Goal: Information Seeking & Learning: Learn about a topic

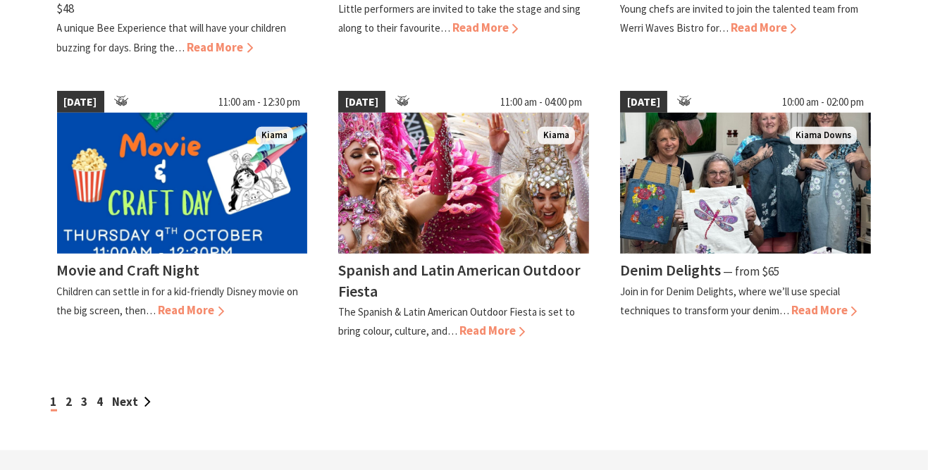
scroll to position [1216, 0]
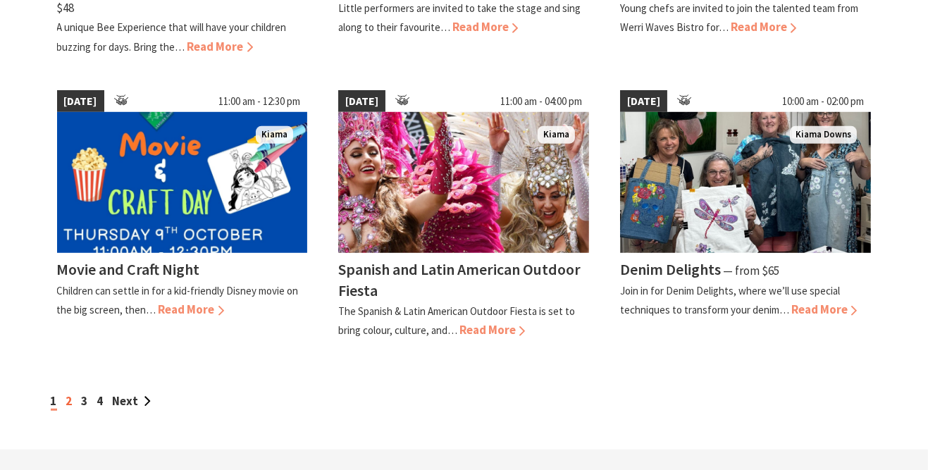
click at [69, 403] on link "2" at bounding box center [69, 401] width 6 height 16
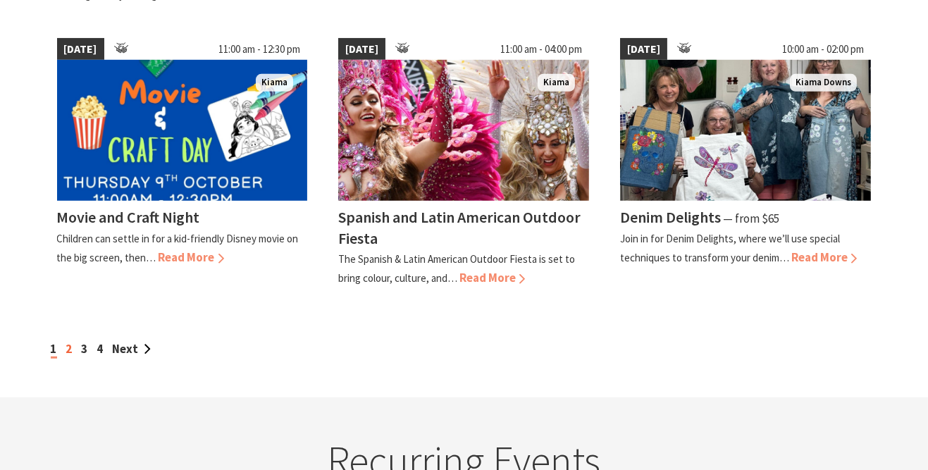
scroll to position [1275, 0]
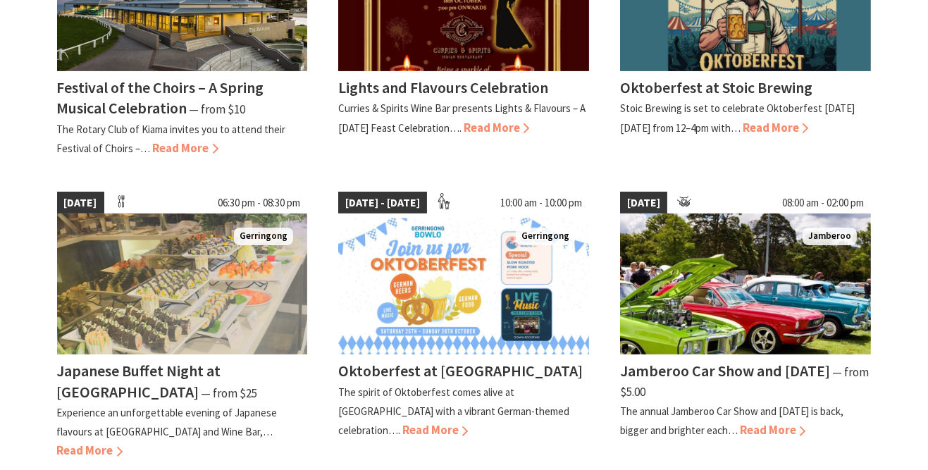
scroll to position [531, 0]
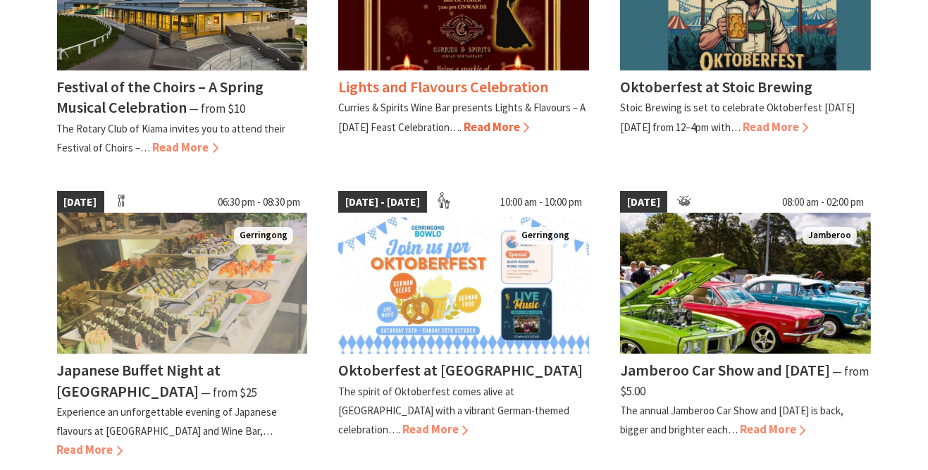
click at [494, 132] on span "Read More" at bounding box center [497, 127] width 66 height 16
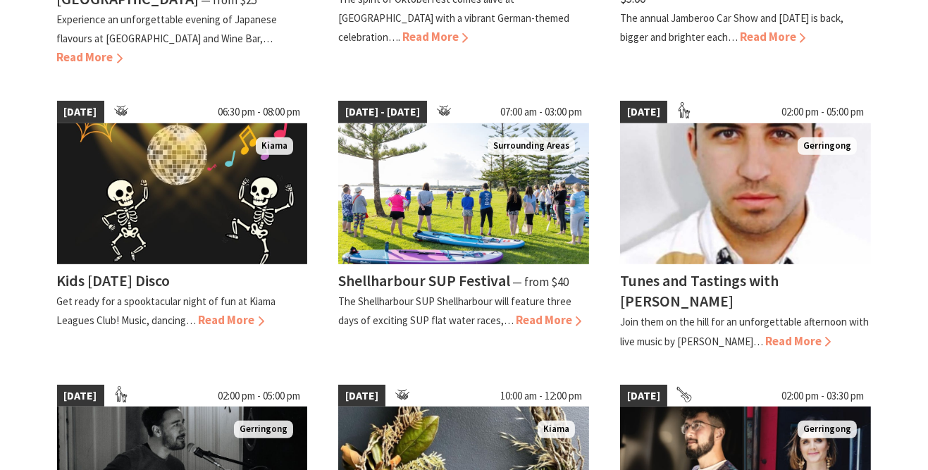
scroll to position [924, 0]
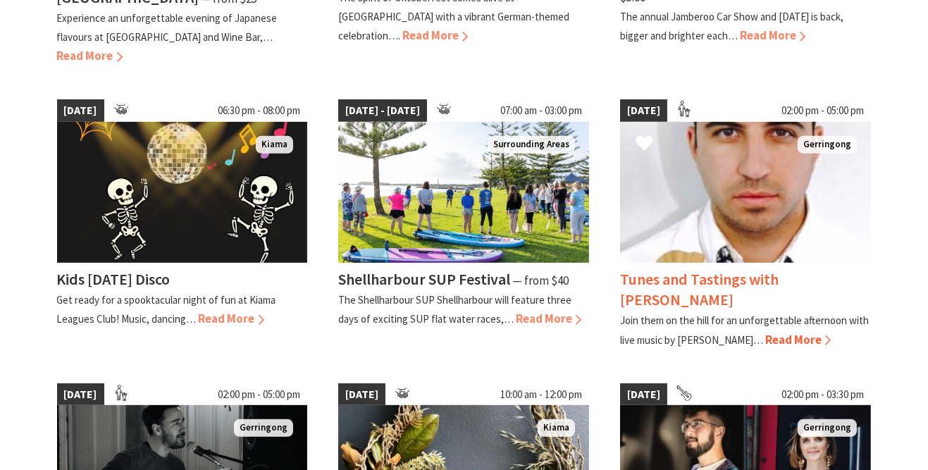
click at [765, 338] on span "Read More" at bounding box center [798, 340] width 66 height 16
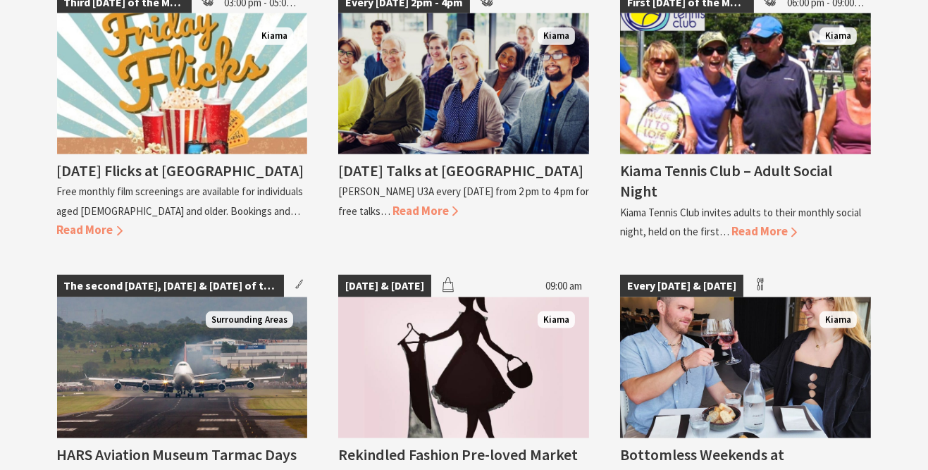
scroll to position [2391, 0]
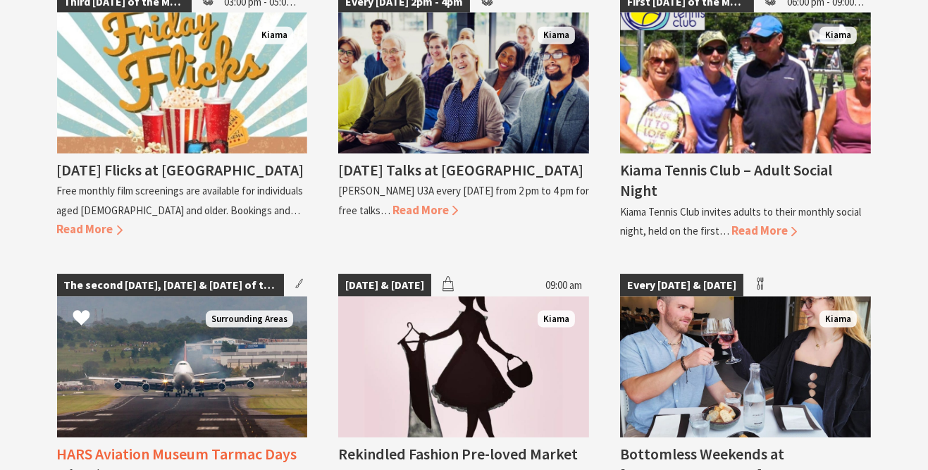
click at [106, 444] on h4 "HARS Aviation Museum Tarmac Days" at bounding box center [177, 454] width 240 height 20
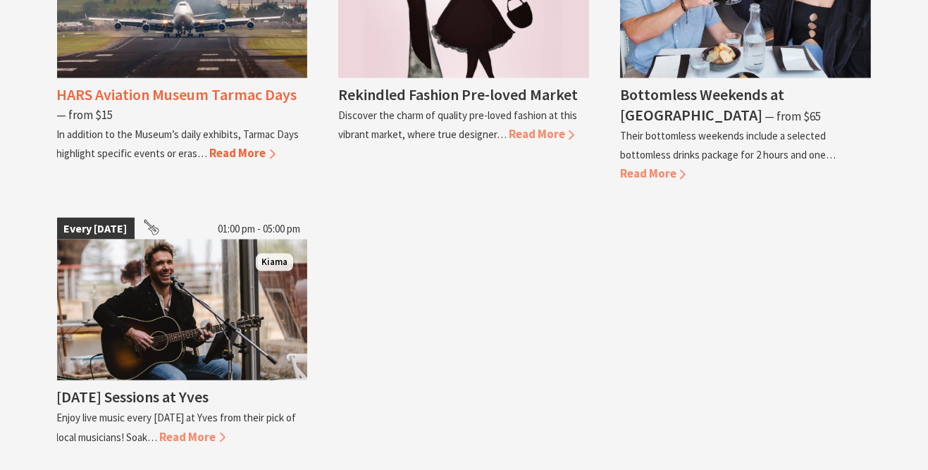
scroll to position [2751, 0]
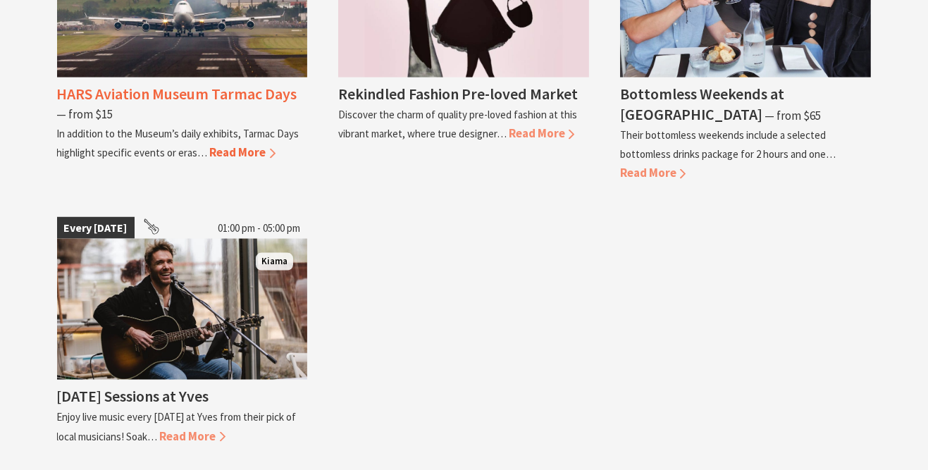
click at [241, 144] on span "Read More" at bounding box center [243, 152] width 66 height 16
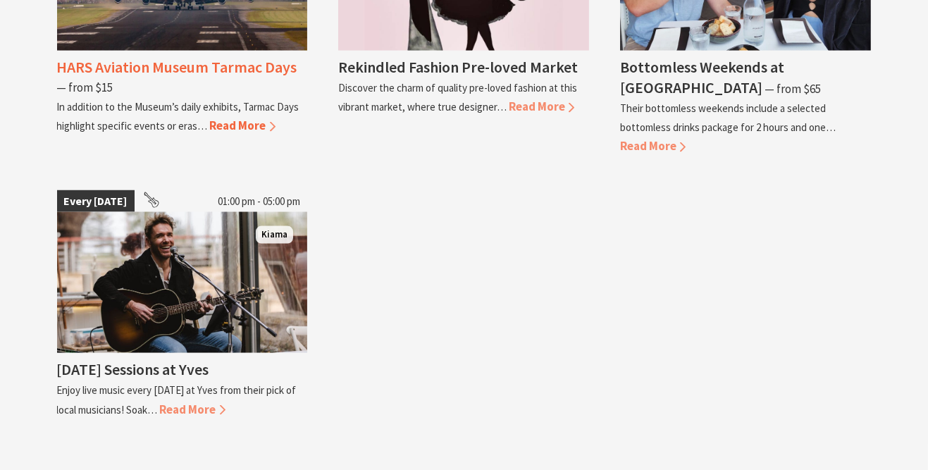
scroll to position [2811, 0]
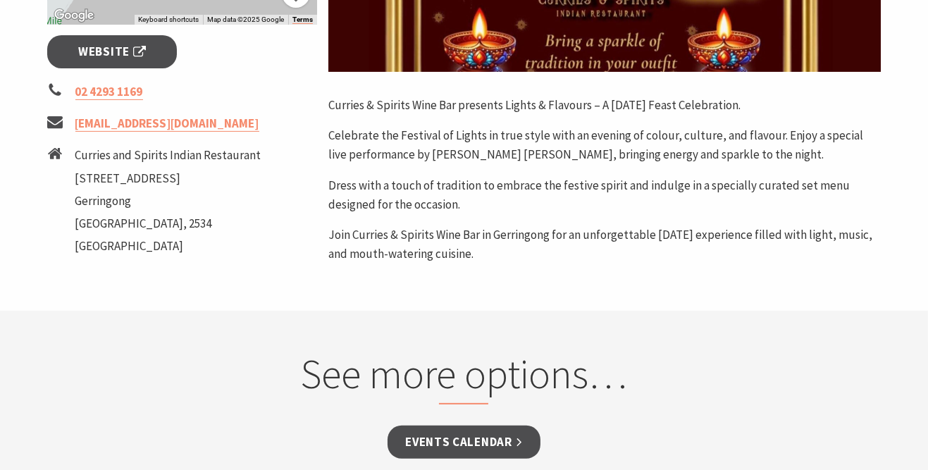
scroll to position [590, 0]
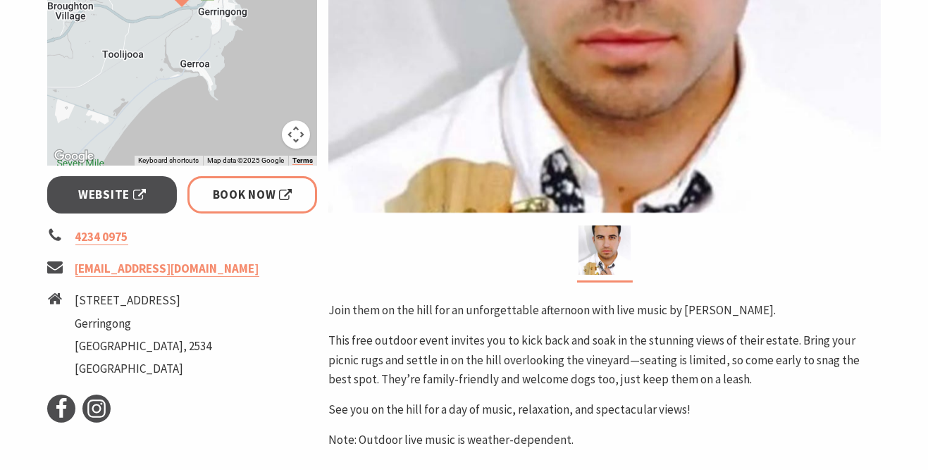
scroll to position [415, 0]
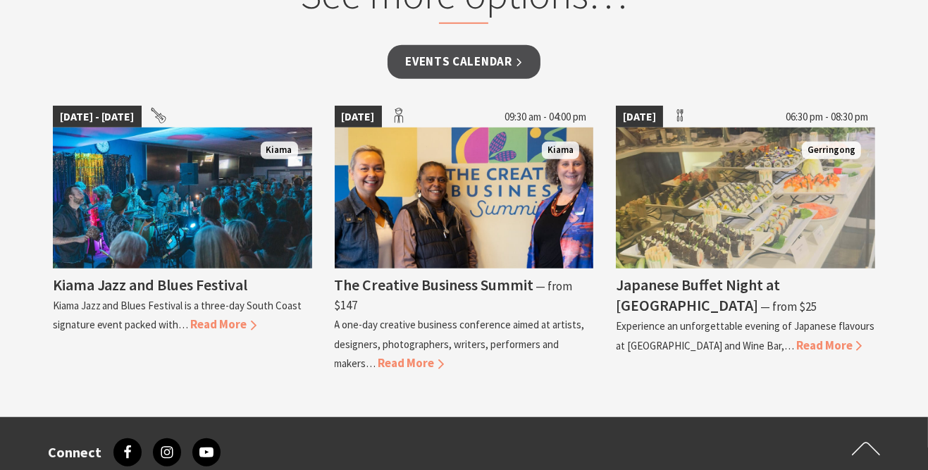
scroll to position [1345, 0]
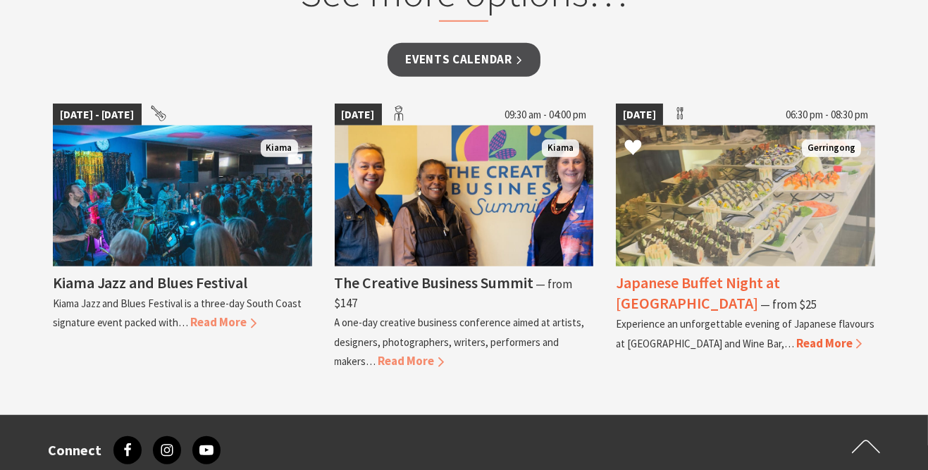
click at [827, 330] on div "Japanese Buffet Night at [GEOGRAPHIC_DATA] ⁠— from $25 Experience an unforgetta…" at bounding box center [745, 309] width 259 height 87
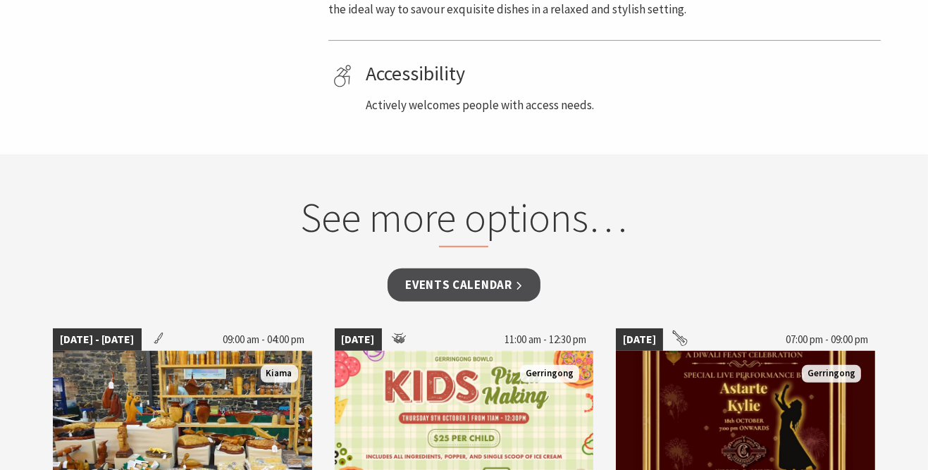
scroll to position [986, 0]
